Goal: Obtain resource: Download file/media

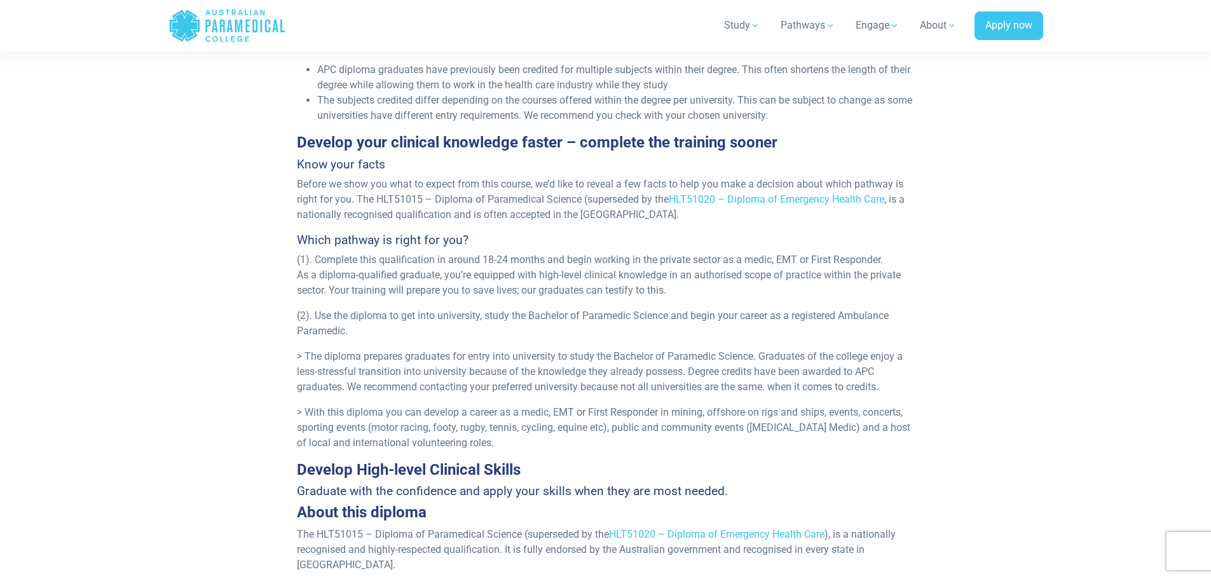
scroll to position [954, 0]
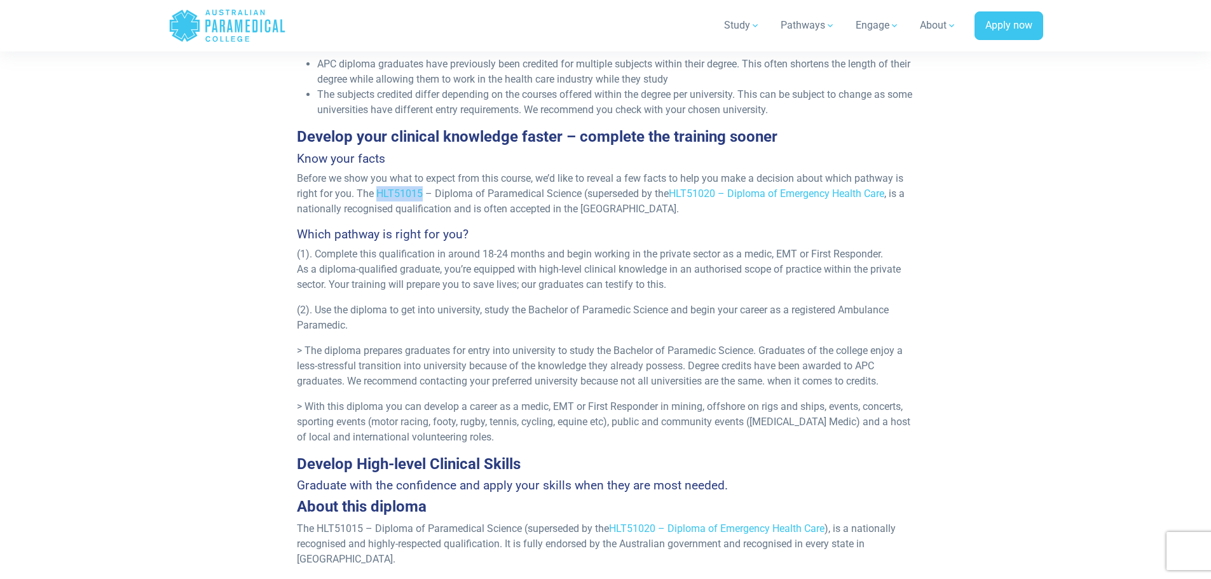
drag, startPoint x: 378, startPoint y: 191, endPoint x: 421, endPoint y: 189, distance: 43.3
click at [421, 189] on p "Before we show you what to expect from this course, we’d like to reveal a few f…" at bounding box center [605, 194] width 617 height 46
copy p "HLT51015"
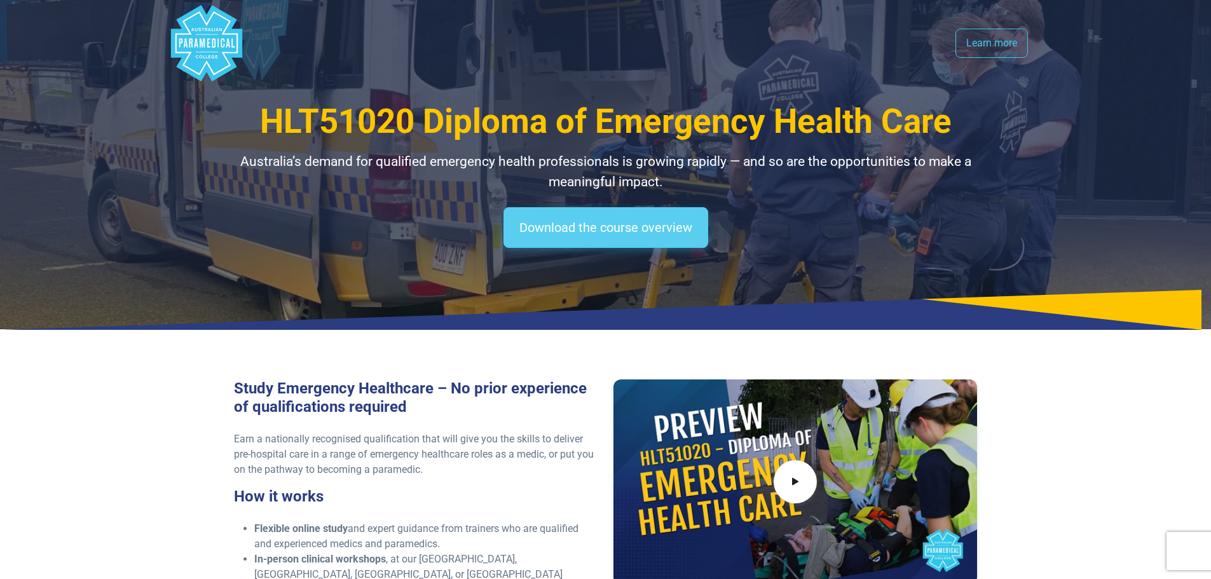
click at [608, 227] on link "Download the course overview" at bounding box center [606, 227] width 205 height 41
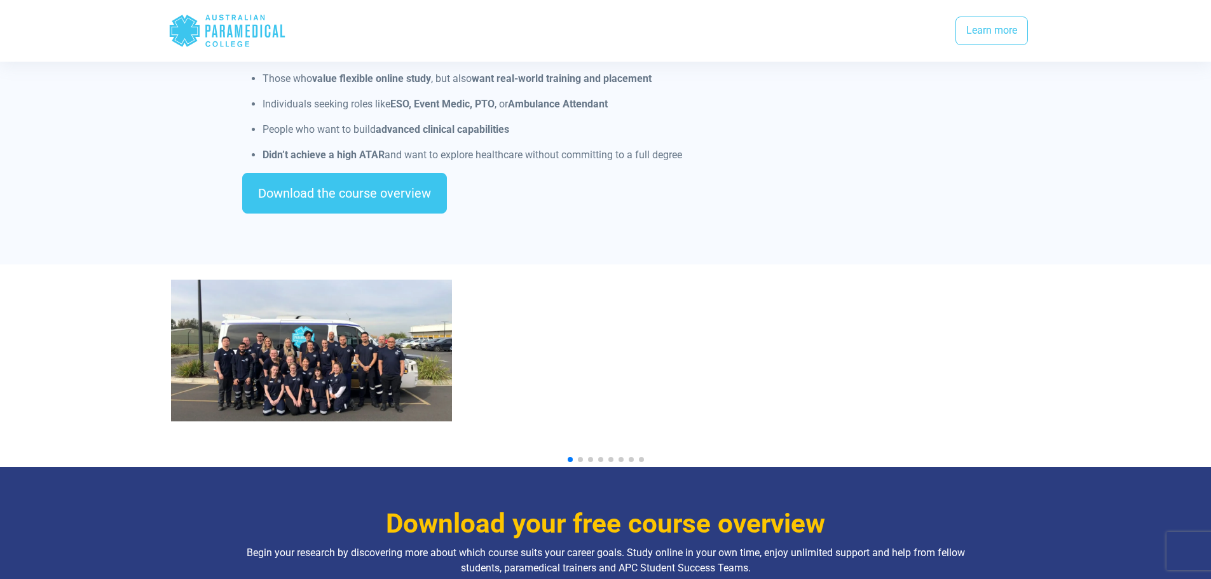
scroll to position [1245, 0]
